Goal: Task Accomplishment & Management: Manage account settings

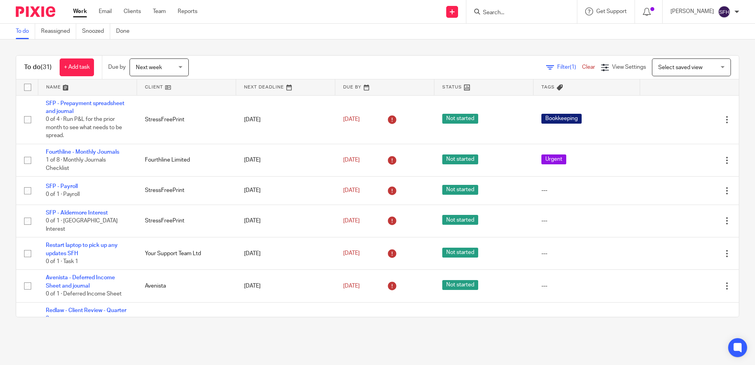
click at [173, 91] on link at bounding box center [186, 87] width 99 height 16
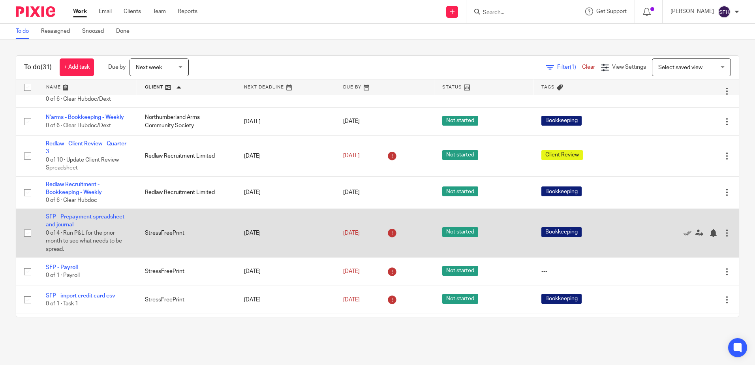
scroll to position [365, 0]
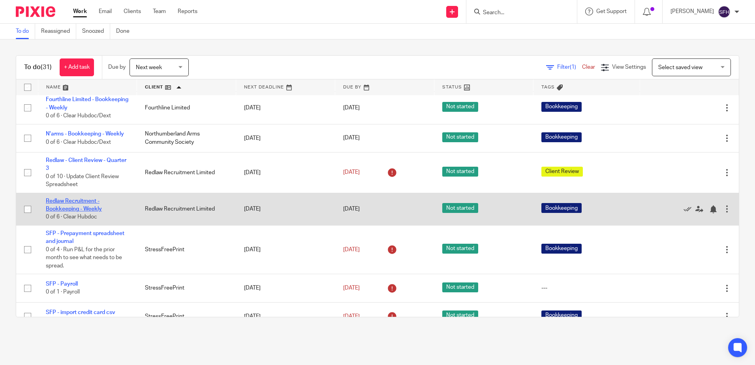
click at [72, 212] on link "Redlaw Recruitment - Bookkeeping - Weekly" at bounding box center [74, 204] width 56 height 13
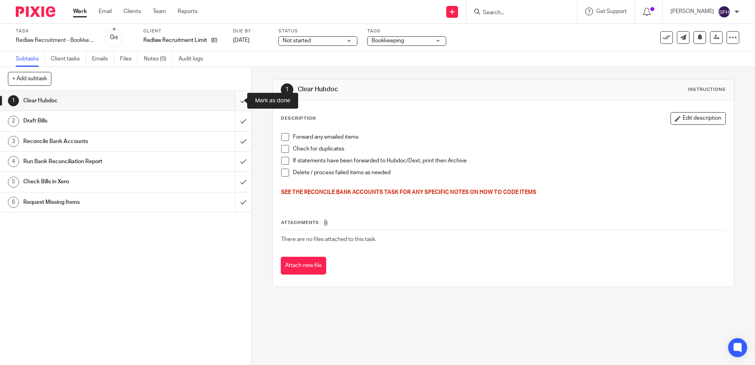
click at [236, 99] on input "submit" at bounding box center [125, 101] width 251 height 20
click at [240, 115] on input "submit" at bounding box center [125, 121] width 251 height 20
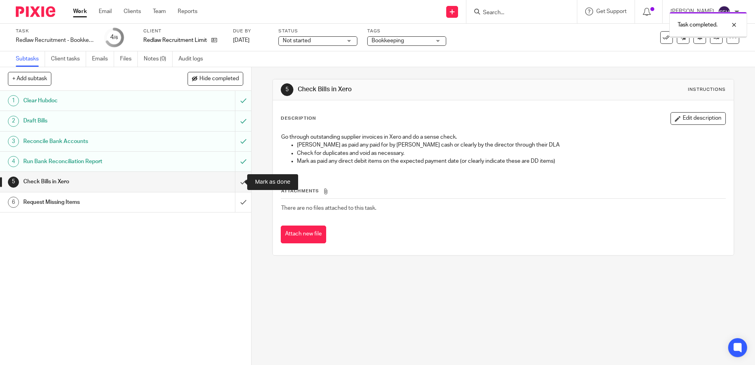
click at [234, 184] on input "submit" at bounding box center [125, 182] width 251 height 20
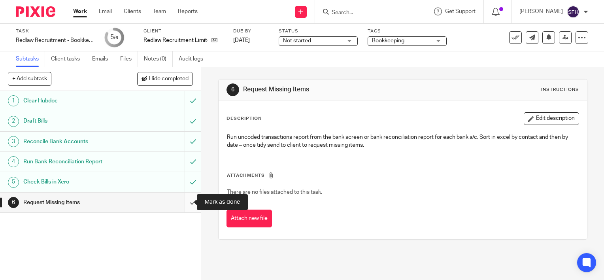
click at [187, 204] on input "submit" at bounding box center [100, 202] width 201 height 20
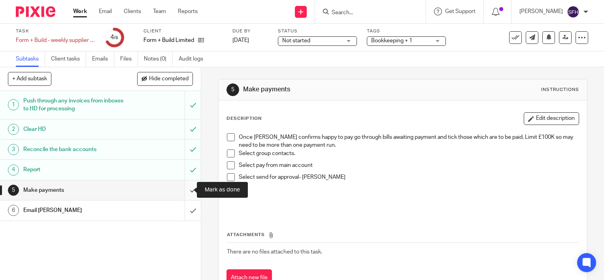
click at [188, 186] on input "submit" at bounding box center [100, 190] width 201 height 20
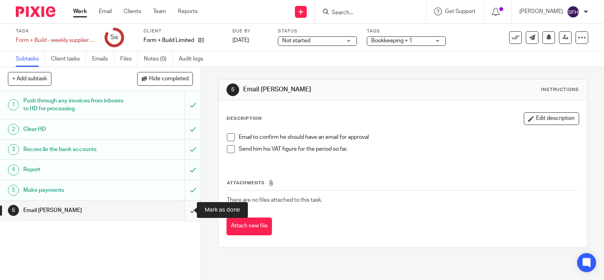
click at [184, 214] on input "submit" at bounding box center [100, 210] width 201 height 20
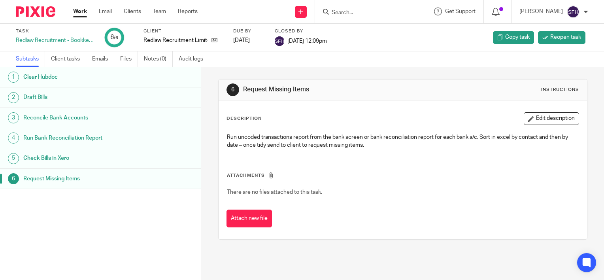
click at [79, 11] on link "Work" at bounding box center [80, 12] width 14 height 8
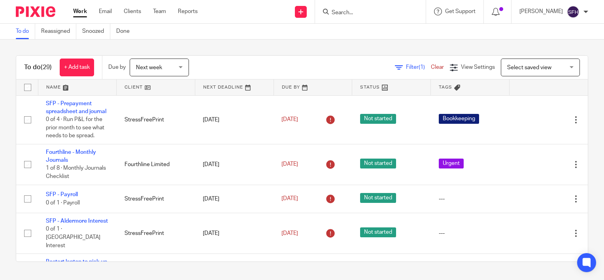
click at [168, 90] on link at bounding box center [156, 87] width 78 height 16
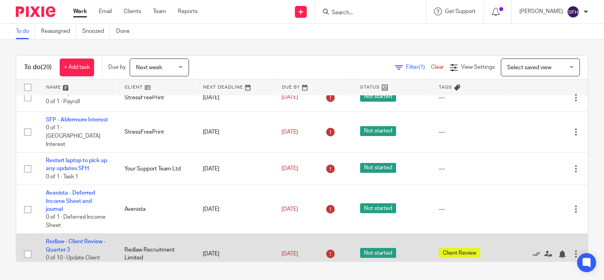
scroll to position [197, 0]
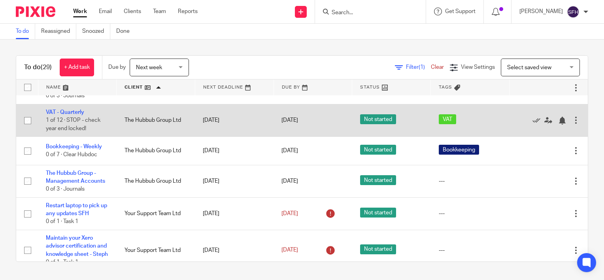
scroll to position [835, 0]
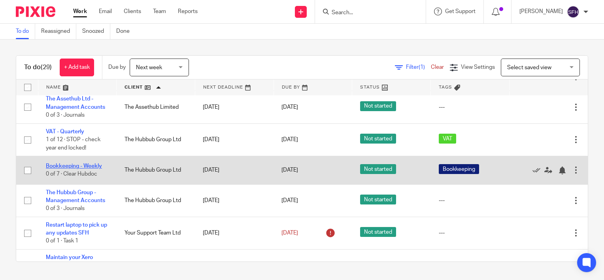
click at [73, 169] on link "Bookkeeping - Weekly" at bounding box center [74, 166] width 56 height 6
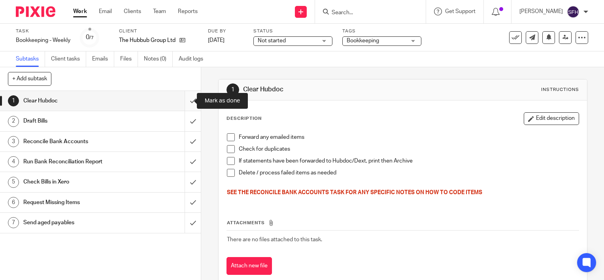
click at [182, 103] on input "submit" at bounding box center [100, 101] width 201 height 20
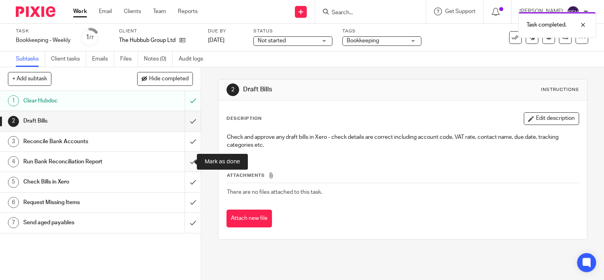
click at [184, 164] on input "submit" at bounding box center [100, 162] width 201 height 20
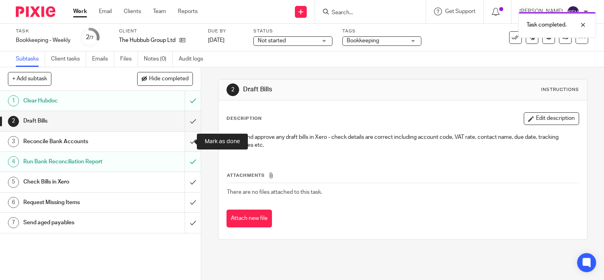
click at [187, 141] on input "submit" at bounding box center [100, 142] width 201 height 20
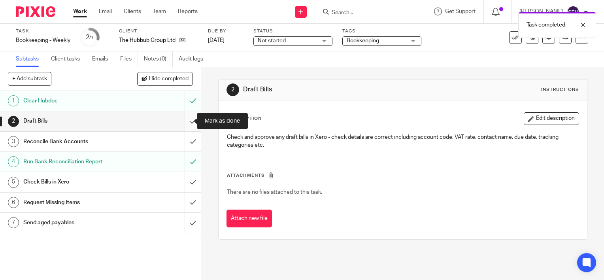
click at [188, 123] on input "submit" at bounding box center [100, 121] width 201 height 20
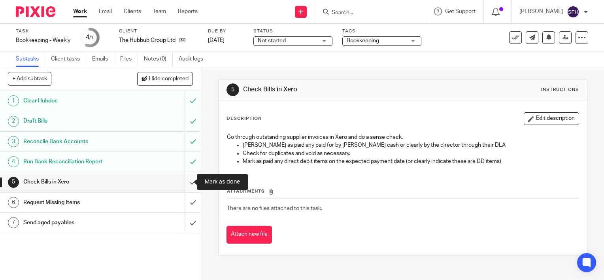
click at [185, 182] on input "submit" at bounding box center [100, 182] width 201 height 20
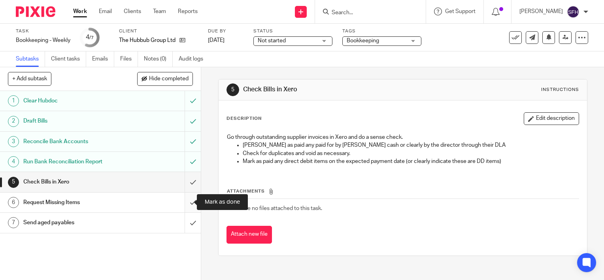
click at [181, 201] on input "submit" at bounding box center [100, 202] width 201 height 20
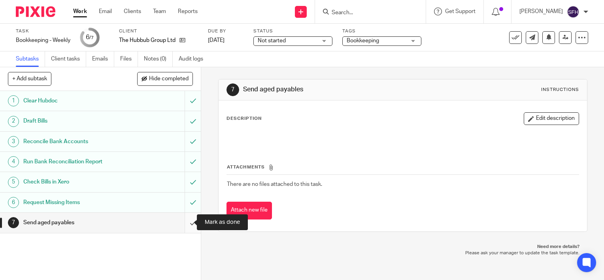
click at [190, 221] on input "submit" at bounding box center [100, 223] width 201 height 20
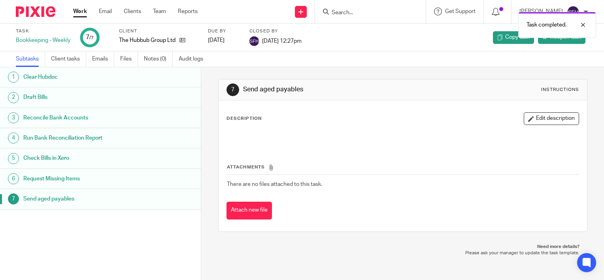
click at [84, 15] on link "Work" at bounding box center [80, 12] width 14 height 8
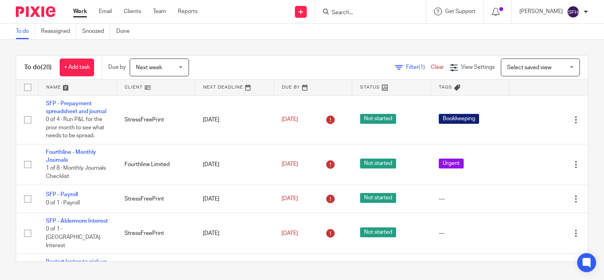
click at [176, 85] on link at bounding box center [156, 87] width 78 height 16
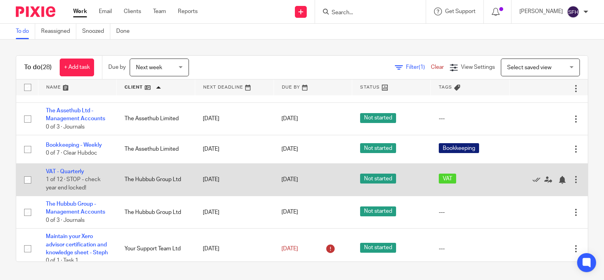
scroll to position [807, 0]
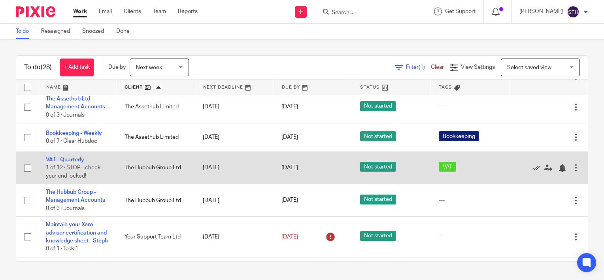
click at [81, 162] on link "VAT - Quarterly" at bounding box center [65, 160] width 38 height 6
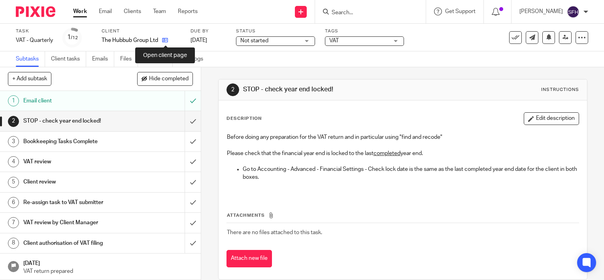
click at [166, 41] on icon at bounding box center [165, 40] width 6 height 6
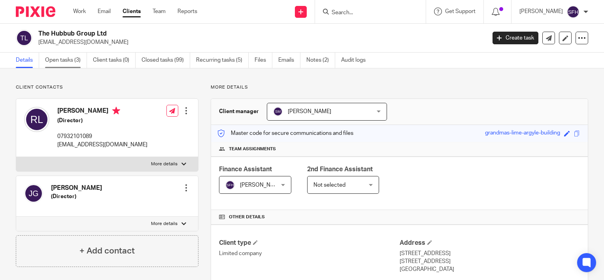
click at [69, 58] on link "Open tasks (3)" at bounding box center [66, 60] width 42 height 15
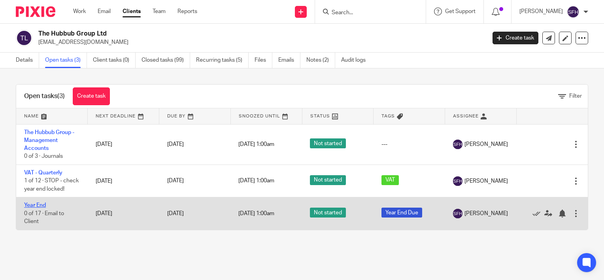
click at [35, 208] on link "Year End" at bounding box center [35, 205] width 22 height 6
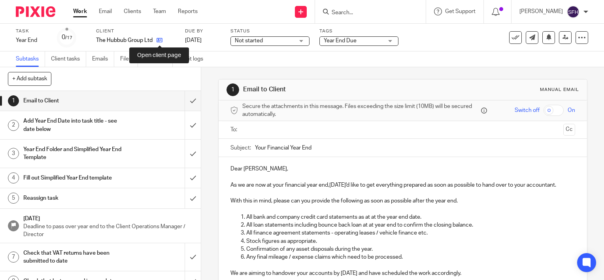
click at [161, 42] on icon at bounding box center [159, 40] width 6 height 6
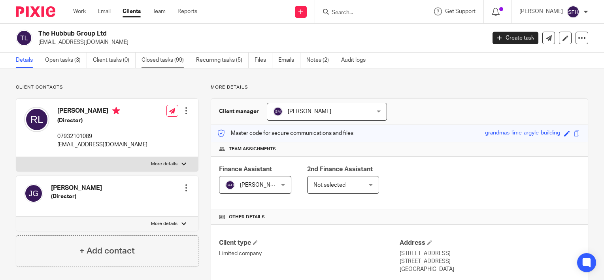
click at [167, 56] on link "Closed tasks (99)" at bounding box center [165, 60] width 49 height 15
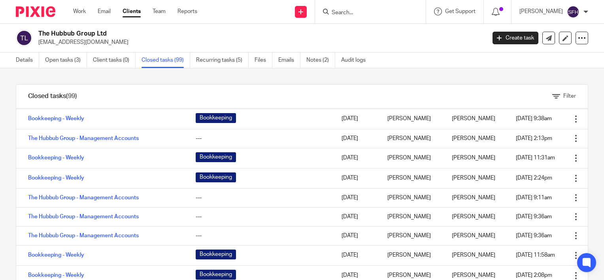
scroll to position [711, 0]
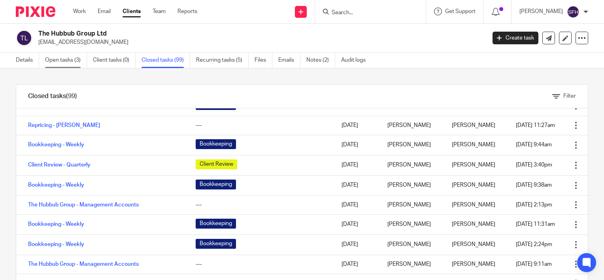
click at [72, 58] on link "Open tasks (3)" at bounding box center [66, 60] width 42 height 15
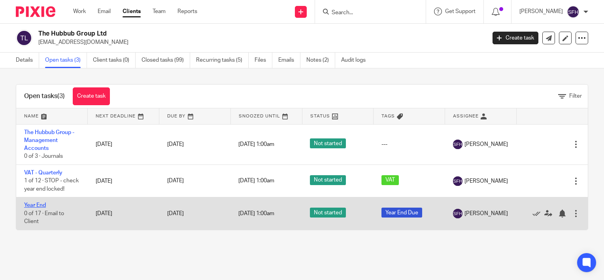
click at [36, 208] on link "Year End" at bounding box center [35, 205] width 22 height 6
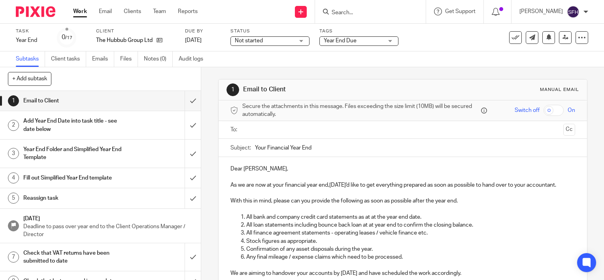
scroll to position [39, 0]
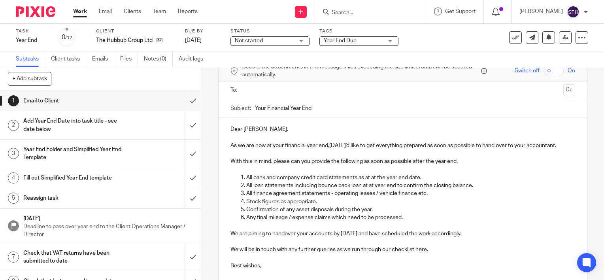
click at [234, 133] on p at bounding box center [402, 137] width 344 height 8
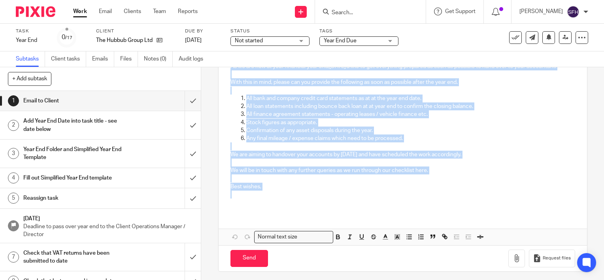
scroll to position [129, 0]
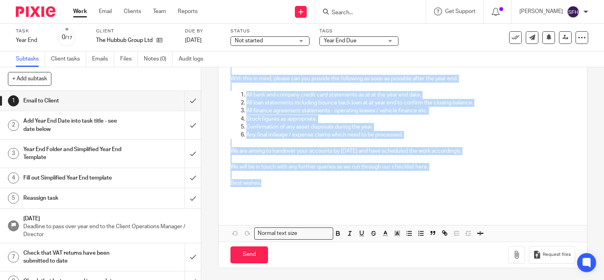
drag, startPoint x: 227, startPoint y: 125, endPoint x: 455, endPoint y: 187, distance: 236.1
click at [455, 187] on div "Dear Rob, As we are now at your financial year end,31 Jul 2025, we'd like to ge…" at bounding box center [402, 122] width 368 height 174
copy div "Dear Rob, As we are now at your financial year end,31 Jul 2025, we'd like to ge…"
click at [160, 41] on icon at bounding box center [159, 40] width 6 height 6
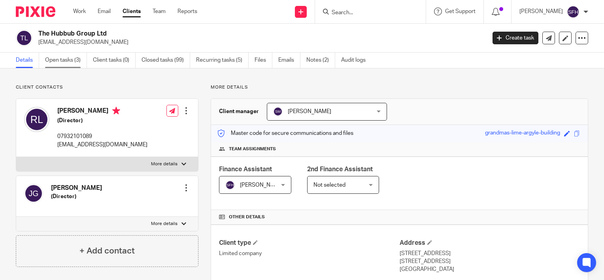
click at [58, 64] on link "Open tasks (3)" at bounding box center [66, 60] width 42 height 15
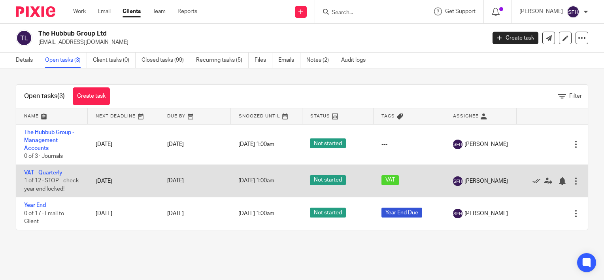
click at [52, 172] on link "VAT - Quarterly" at bounding box center [43, 173] width 38 height 6
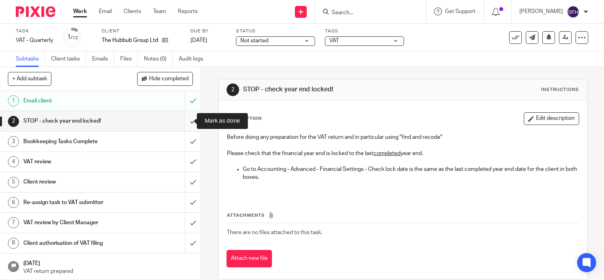
click at [187, 118] on input "submit" at bounding box center [100, 121] width 201 height 20
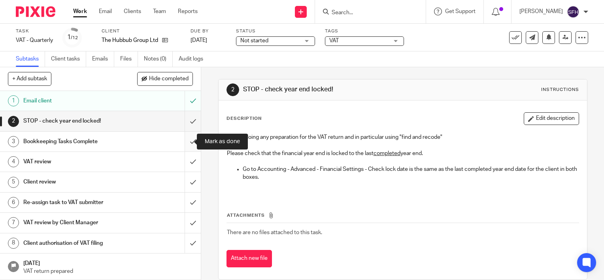
click at [185, 140] on input "submit" at bounding box center [100, 142] width 201 height 20
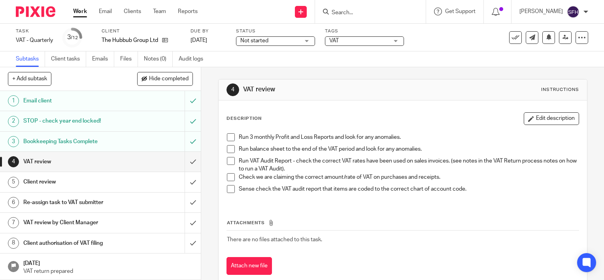
click at [231, 137] on span at bounding box center [231, 137] width 8 height 8
click at [231, 151] on span at bounding box center [231, 149] width 8 height 8
